Goal: Navigation & Orientation: Understand site structure

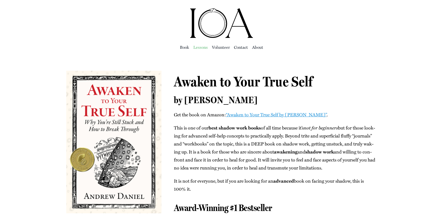
click at [204, 47] on span "Lessons" at bounding box center [200, 47] width 14 height 7
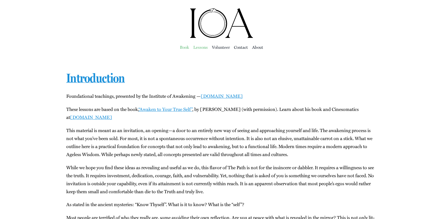
click at [184, 48] on span "Book" at bounding box center [184, 47] width 9 height 7
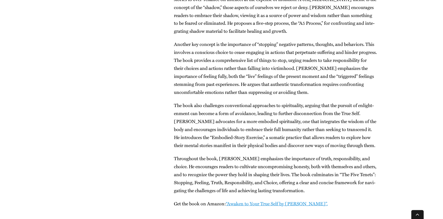
scroll to position [931, 0]
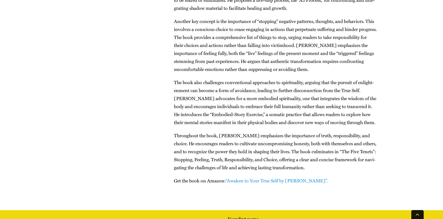
click at [270, 178] on link "“Awak­en to Your True Self by [PERSON_NAME]”." at bounding box center [277, 181] width 102 height 7
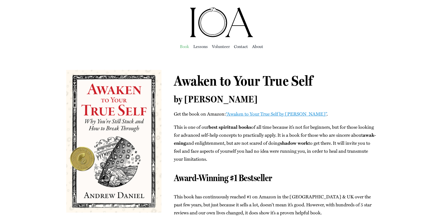
scroll to position [0, 0]
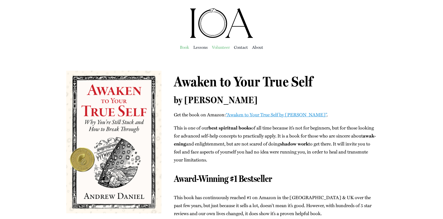
click at [218, 46] on span "Vol­un­teer" at bounding box center [221, 47] width 18 height 7
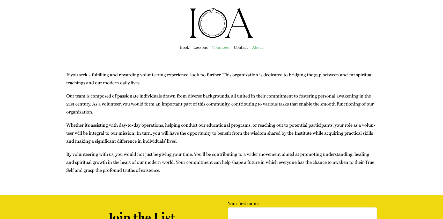
click at [259, 48] on span "About" at bounding box center [257, 47] width 11 height 7
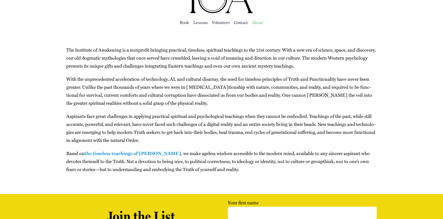
scroll to position [25, 0]
